Goal: Find specific page/section: Find specific page/section

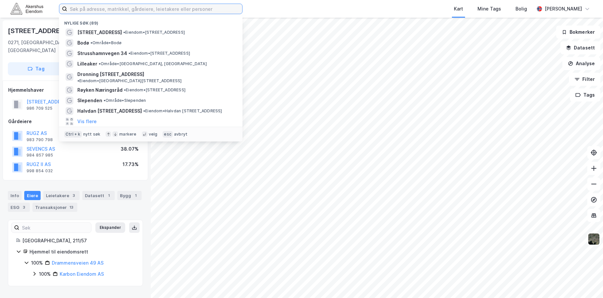
click at [105, 7] on input at bounding box center [154, 9] width 175 height 10
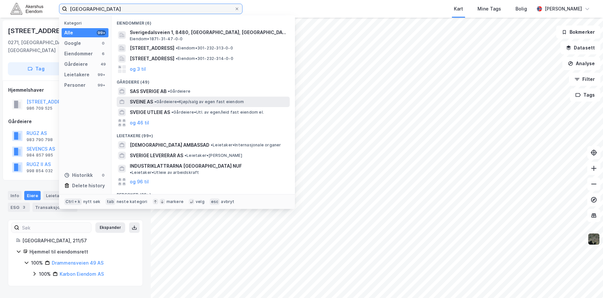
type input "[GEOGRAPHIC_DATA]"
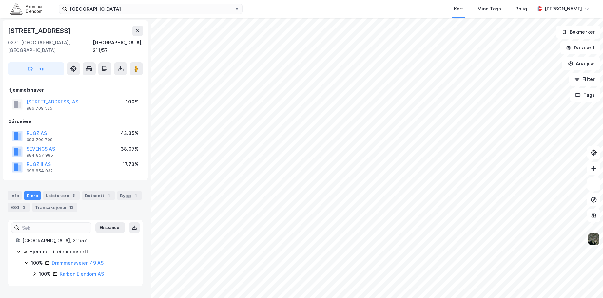
click at [282, 17] on div "sverige Kart Mine Tags Bolig [PERSON_NAME] [STREET_ADDRESS], Oslo Oslo, 211/57 …" at bounding box center [301, 149] width 603 height 298
click at [418, 1] on div "sverige Kart Mine Tags Bolig [PERSON_NAME] [STREET_ADDRESS], Oslo Oslo, 211/57 …" at bounding box center [301, 149] width 603 height 298
click at [356, 0] on html "sverige Kart Mine Tags Bolig [PERSON_NAME] [STREET_ADDRESS], Oslo Oslo, 211/57 …" at bounding box center [301, 149] width 603 height 298
click at [297, 0] on html "sverige Kart Mine Tags Bolig [PERSON_NAME] [STREET_ADDRESS], Oslo Oslo, 211/57 …" at bounding box center [301, 149] width 603 height 298
click at [420, 0] on html "sverige Kart Mine Tags Bolig [PERSON_NAME] [STREET_ADDRESS], Oslo Oslo, 211/57 …" at bounding box center [301, 149] width 603 height 298
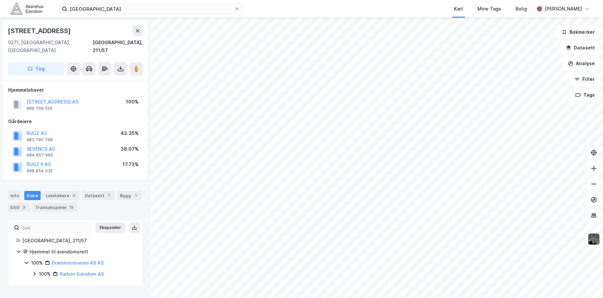
click at [121, 71] on div "[STREET_ADDRESS], 211/57 Tag Hjemmelshaver DRAMMENSVEIEN 49 AS 986 709 525 100%…" at bounding box center [301, 158] width 603 height 280
